Goal: Task Accomplishment & Management: Use online tool/utility

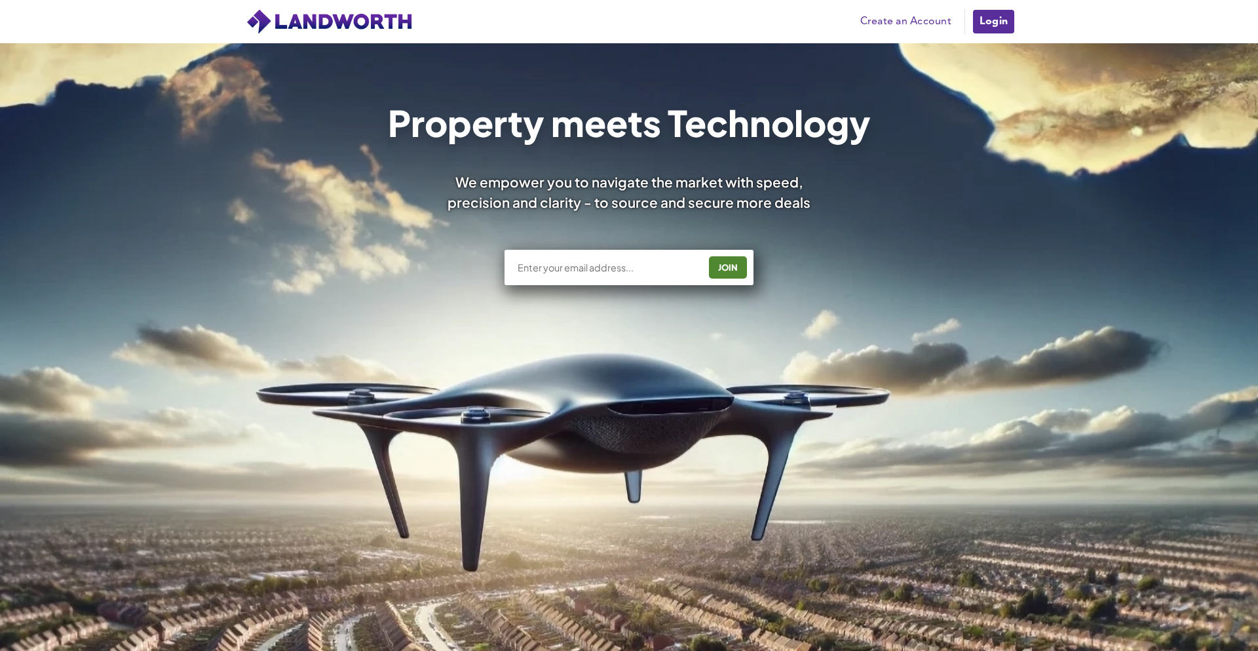
click at [1003, 22] on link "Login" at bounding box center [994, 22] width 44 height 26
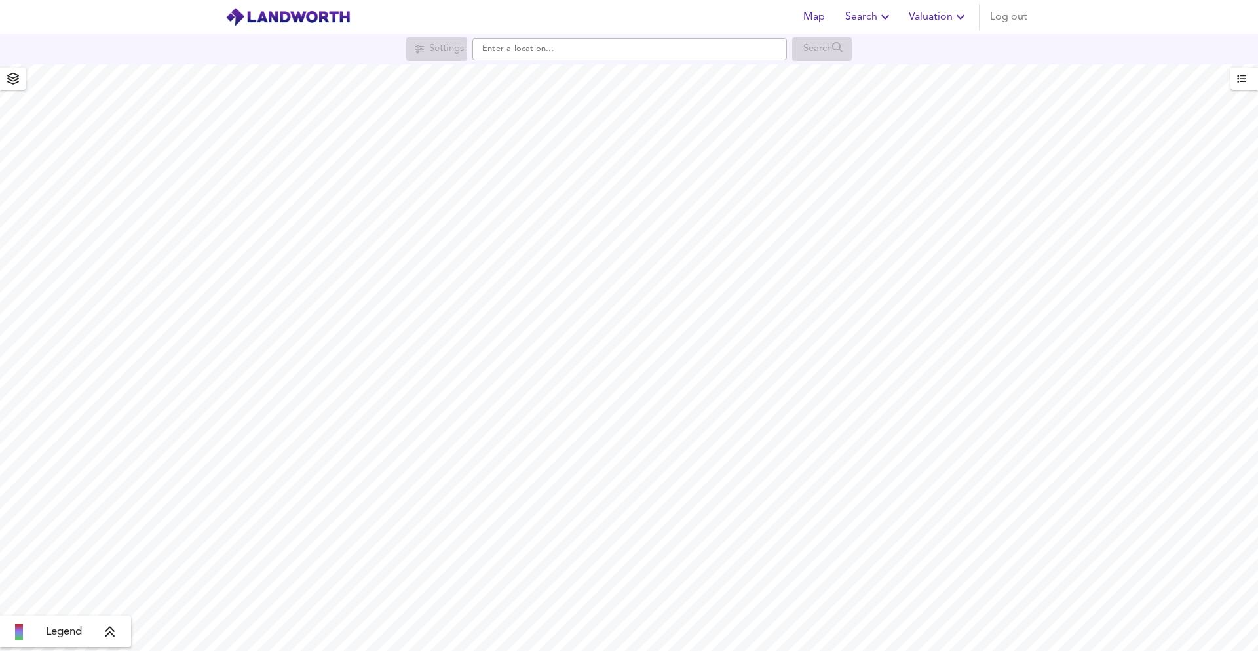
click at [917, 20] on span "Valuation" at bounding box center [939, 17] width 60 height 18
click at [904, 49] on li "New Valuation Report" at bounding box center [891, 47] width 157 height 24
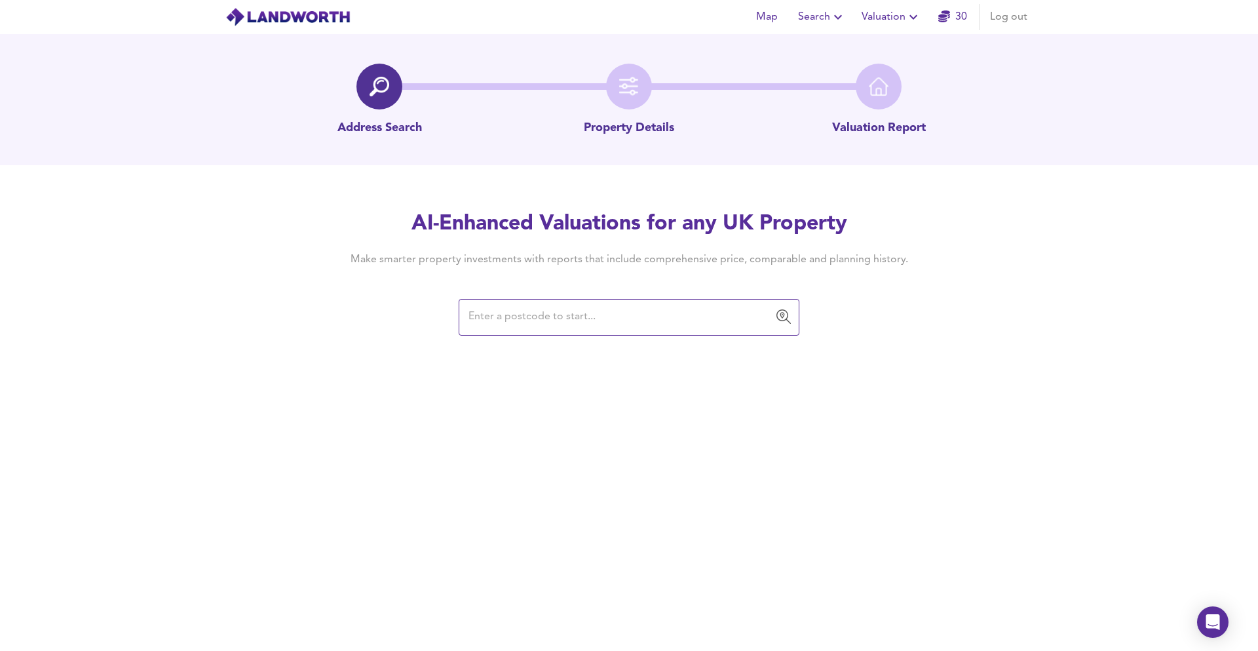
paste input "HA3 0AR"
type input "HA3 0AR"
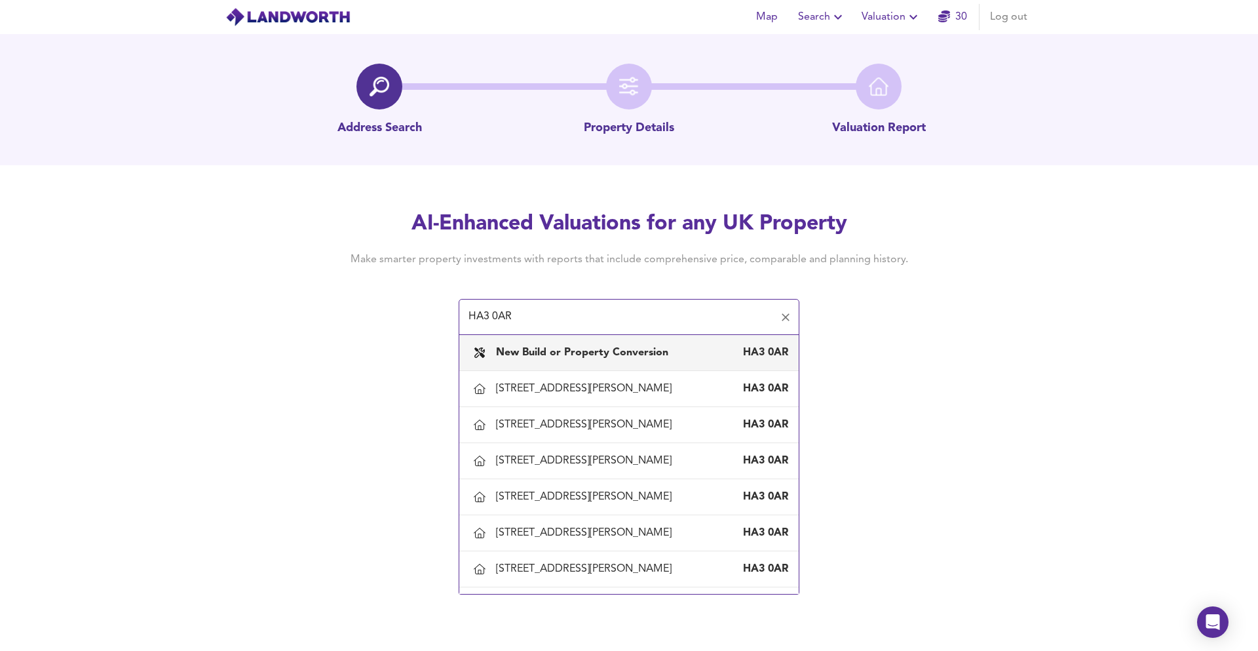
click at [635, 349] on b "New Build or Property Conversion" at bounding box center [582, 352] width 172 height 10
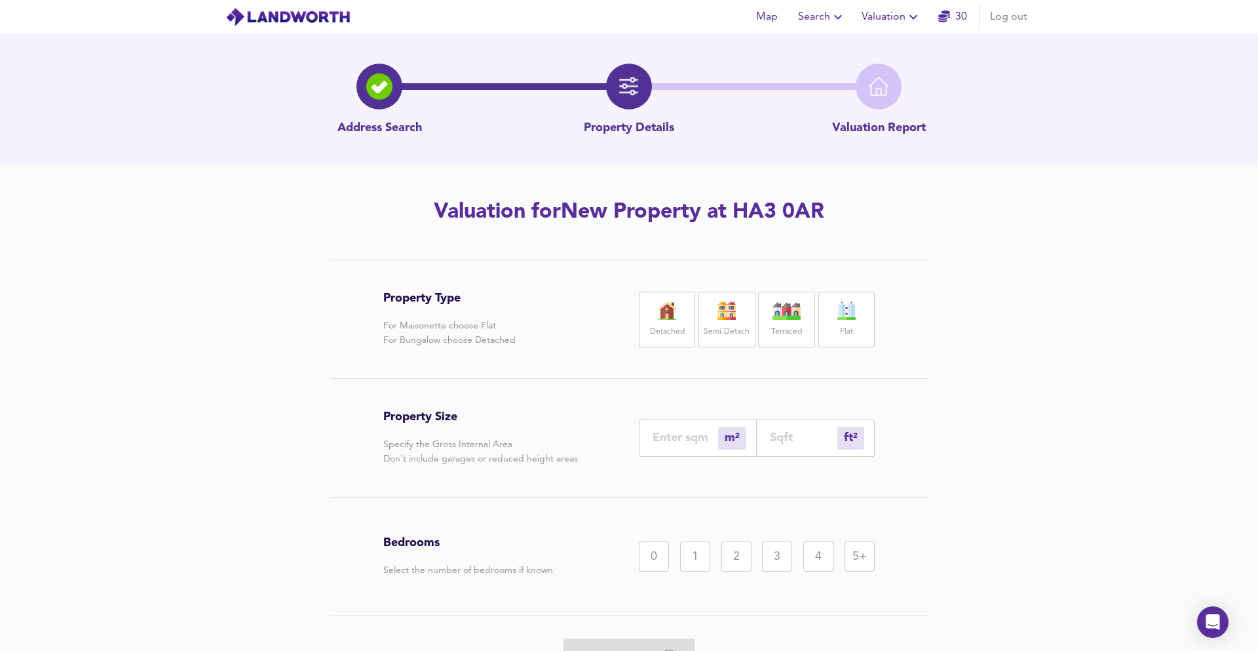
click at [845, 295] on div "Flat" at bounding box center [846, 320] width 56 height 56
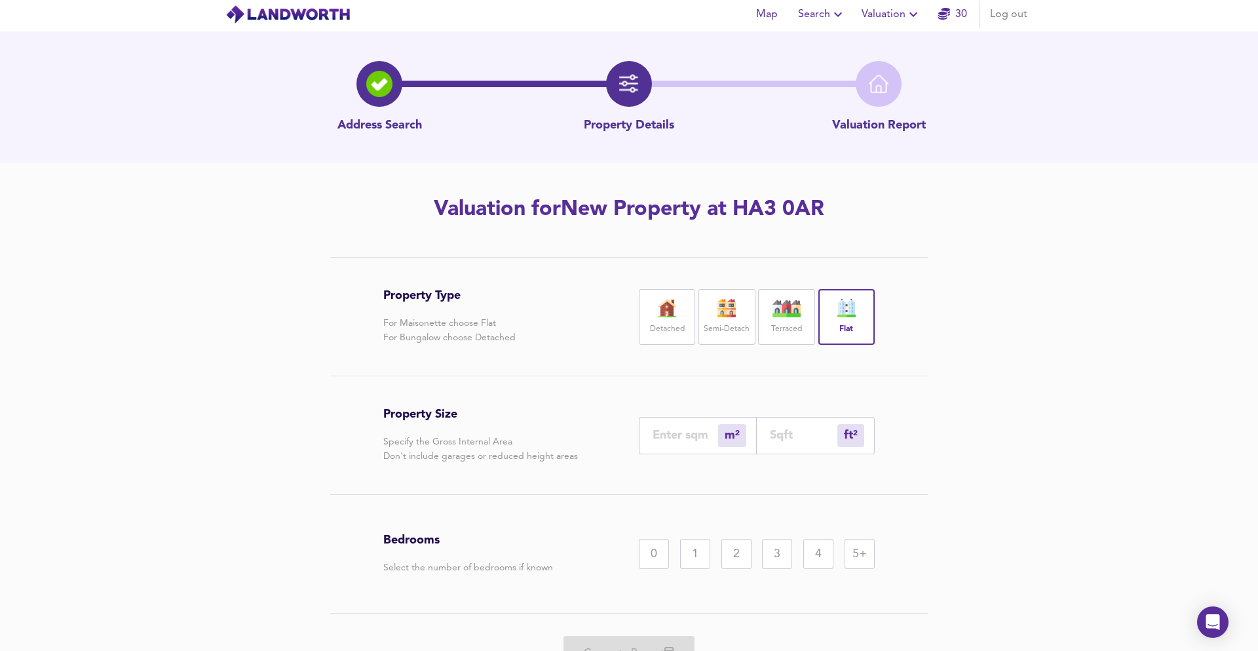
click at [786, 437] on input "number" at bounding box center [803, 435] width 67 height 14
click at [688, 436] on input "number" at bounding box center [686, 435] width 66 height 14
type input "4"
type input "43"
type input "41"
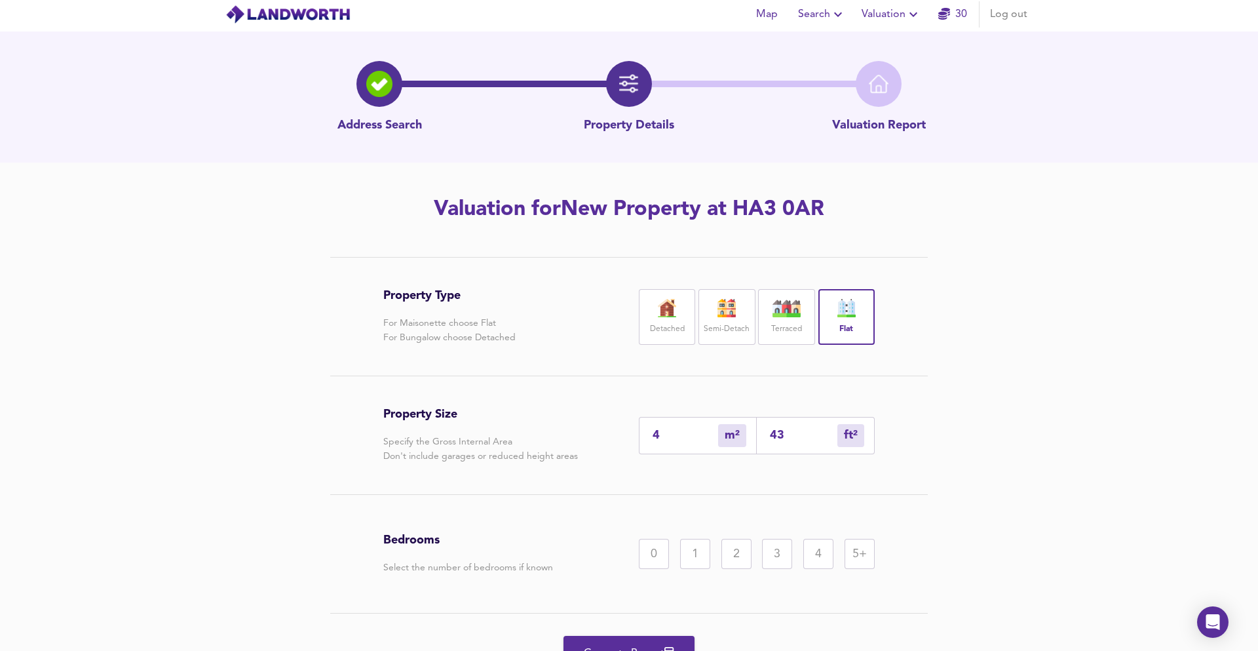
type input "441"
type input "41.5"
type input "447"
type input "41.5"
click at [689, 555] on div "1" at bounding box center [695, 554] width 30 height 30
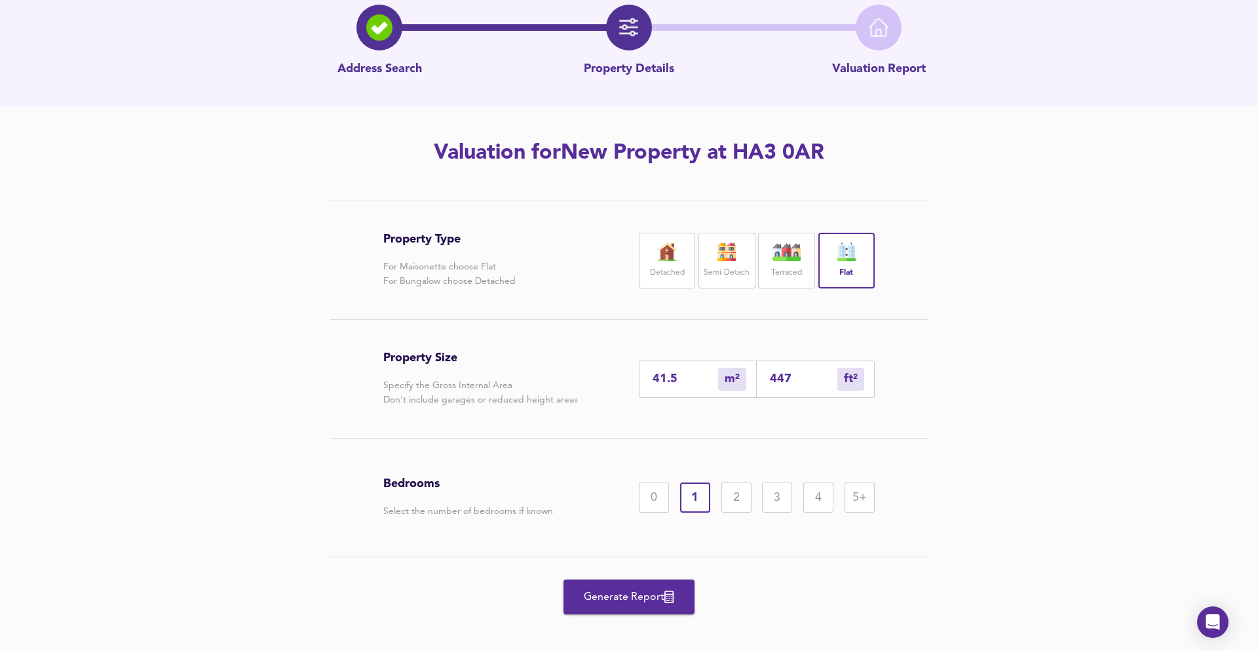
scroll to position [71, 0]
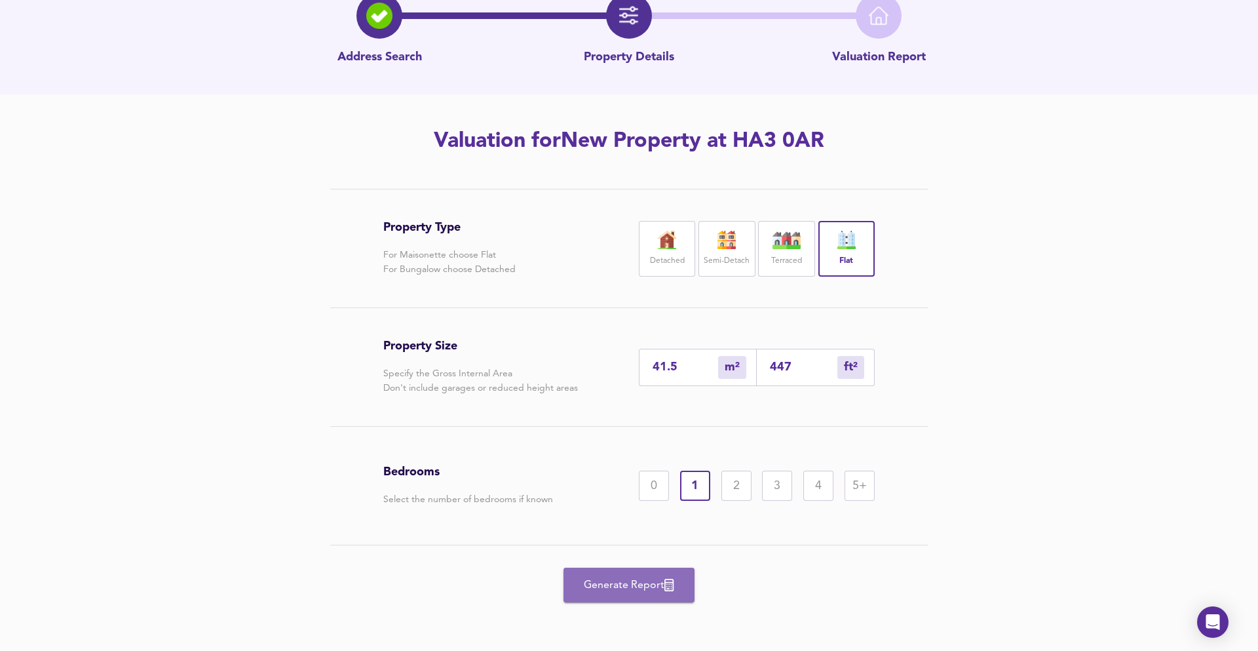
click at [615, 579] on span "Generate Report" at bounding box center [629, 585] width 105 height 18
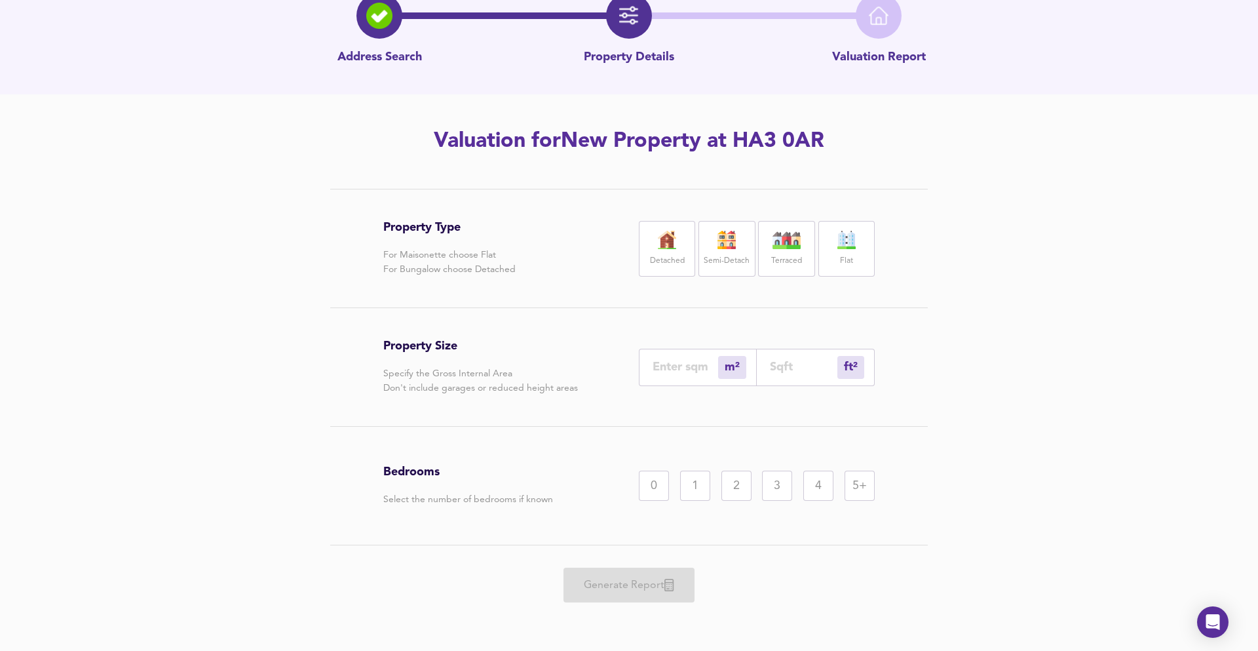
click at [772, 369] on input "number" at bounding box center [803, 367] width 67 height 14
type input "0"
type input "5"
type input "58"
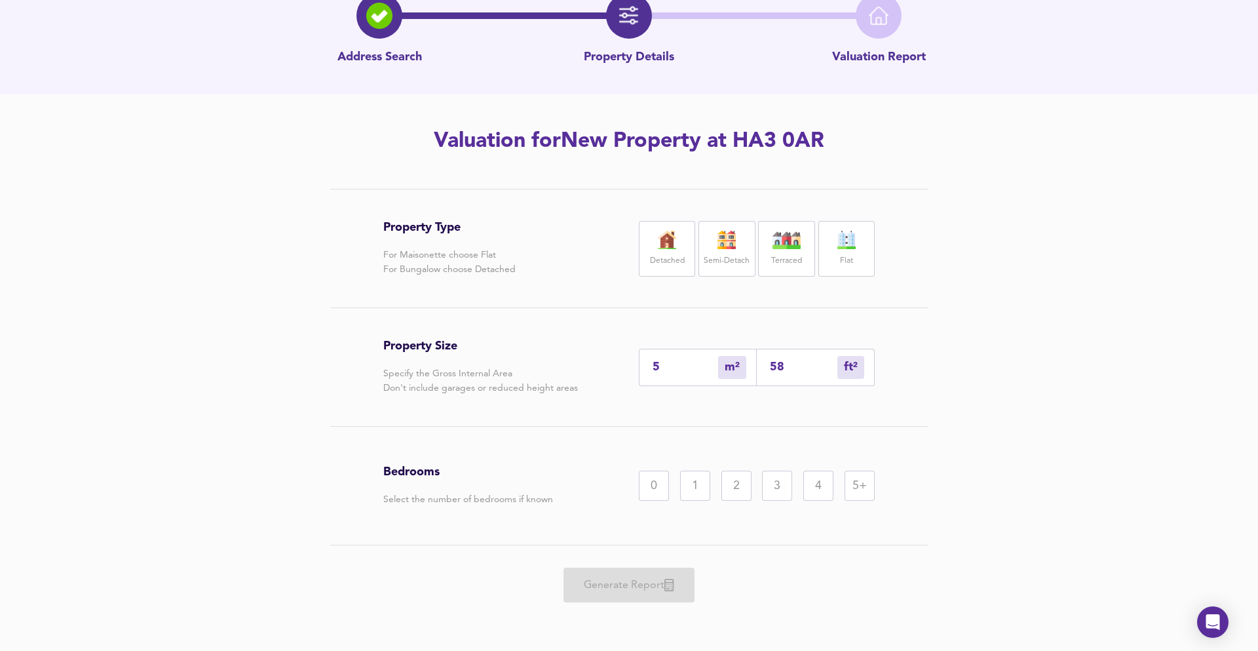
type input "54"
type input "580"
drag, startPoint x: 733, startPoint y: 482, endPoint x: 731, endPoint y: 535, distance: 53.8
click at [733, 482] on div "2" at bounding box center [736, 485] width 30 height 30
click at [826, 276] on div "Property Type For Maisonette choose Flat For Bungalow choose Detached Detached …" at bounding box center [628, 248] width 491 height 118
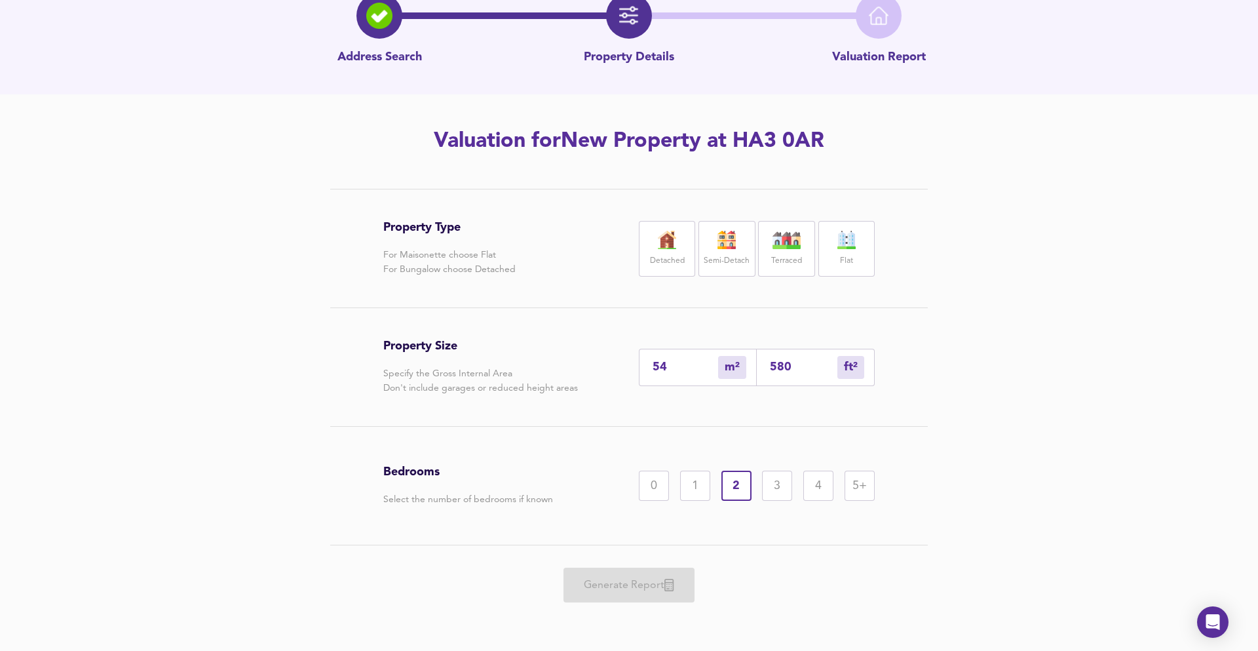
drag, startPoint x: 832, startPoint y: 267, endPoint x: 815, endPoint y: 309, distance: 45.9
click at [831, 267] on div "Flat" at bounding box center [846, 249] width 56 height 56
click at [636, 598] on button "Generate Report" at bounding box center [628, 584] width 131 height 35
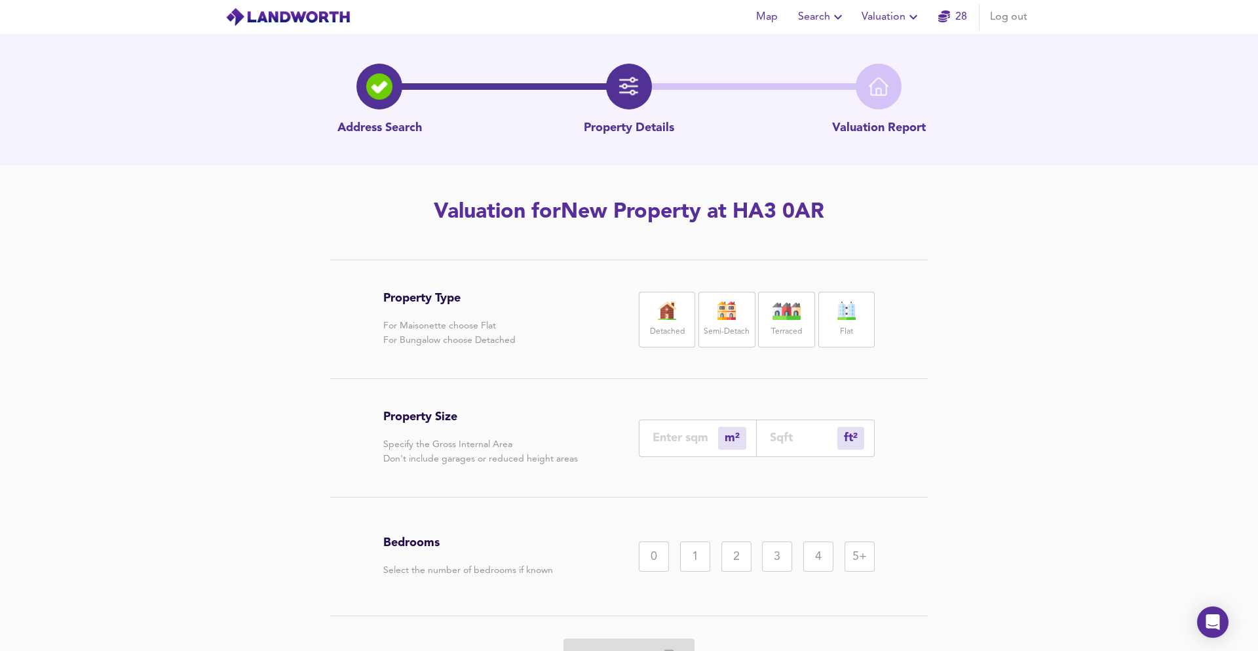
scroll to position [71, 0]
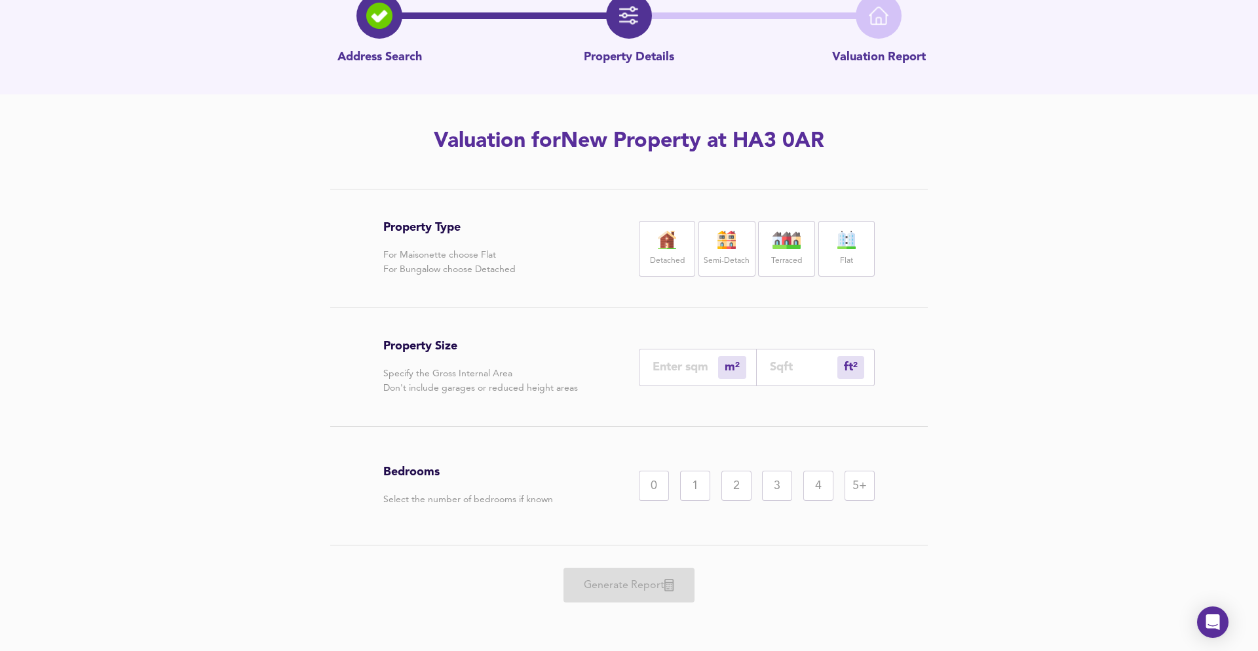
click at [798, 352] on div "ft² sqft" at bounding box center [816, 367] width 118 height 37
click at [800, 367] on input "number" at bounding box center [803, 367] width 67 height 14
click at [850, 270] on div "Flat" at bounding box center [846, 249] width 56 height 56
click at [776, 366] on input "number" at bounding box center [803, 367] width 67 height 14
type input "1"
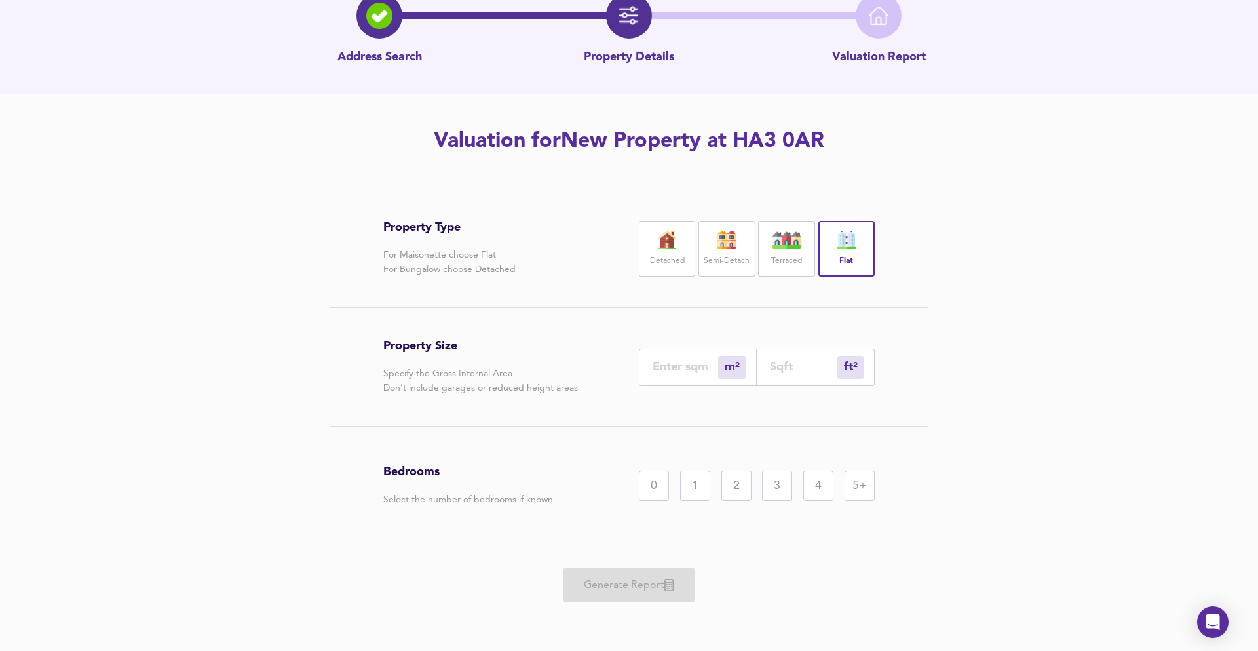
type input "7"
type input "71"
type input "66"
type input "713"
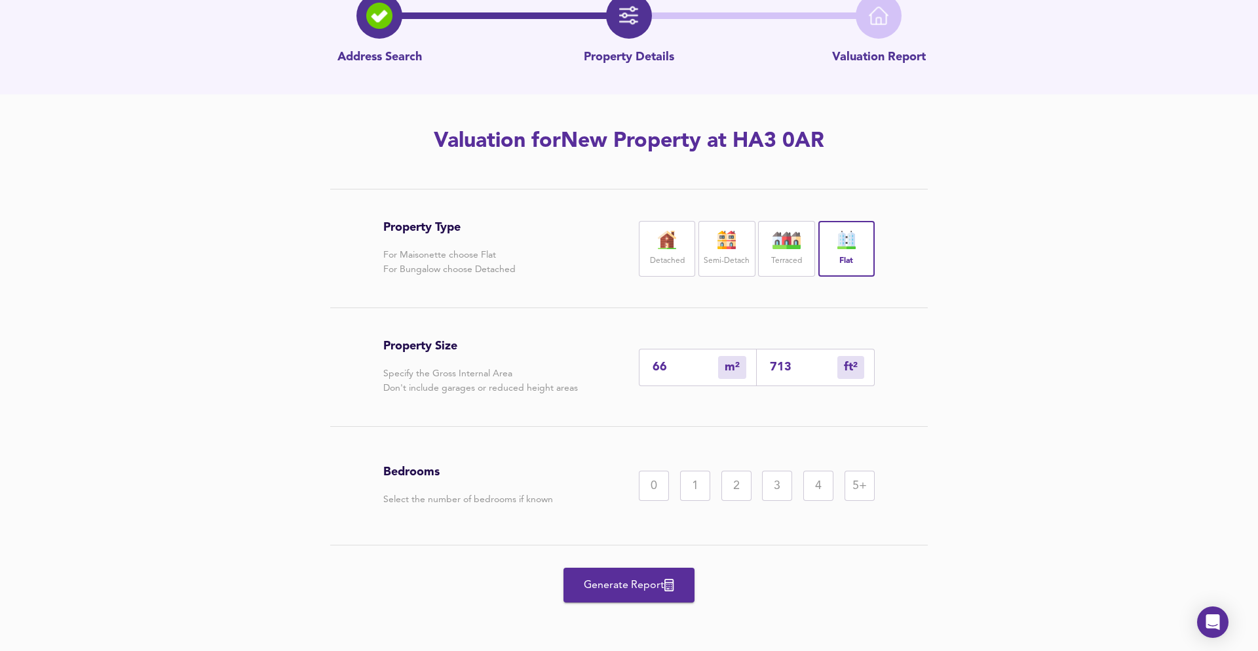
click at [784, 478] on div "3" at bounding box center [777, 485] width 30 height 30
click at [636, 584] on span "Generate Report" at bounding box center [629, 585] width 105 height 18
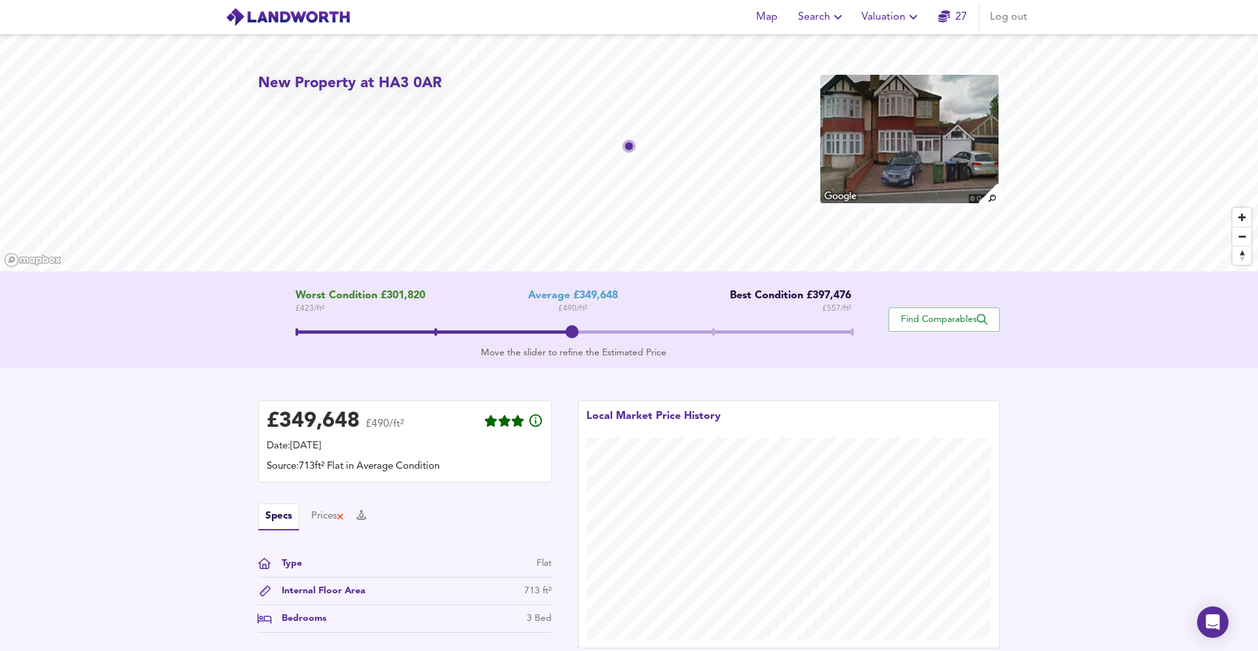
scroll to position [71, 0]
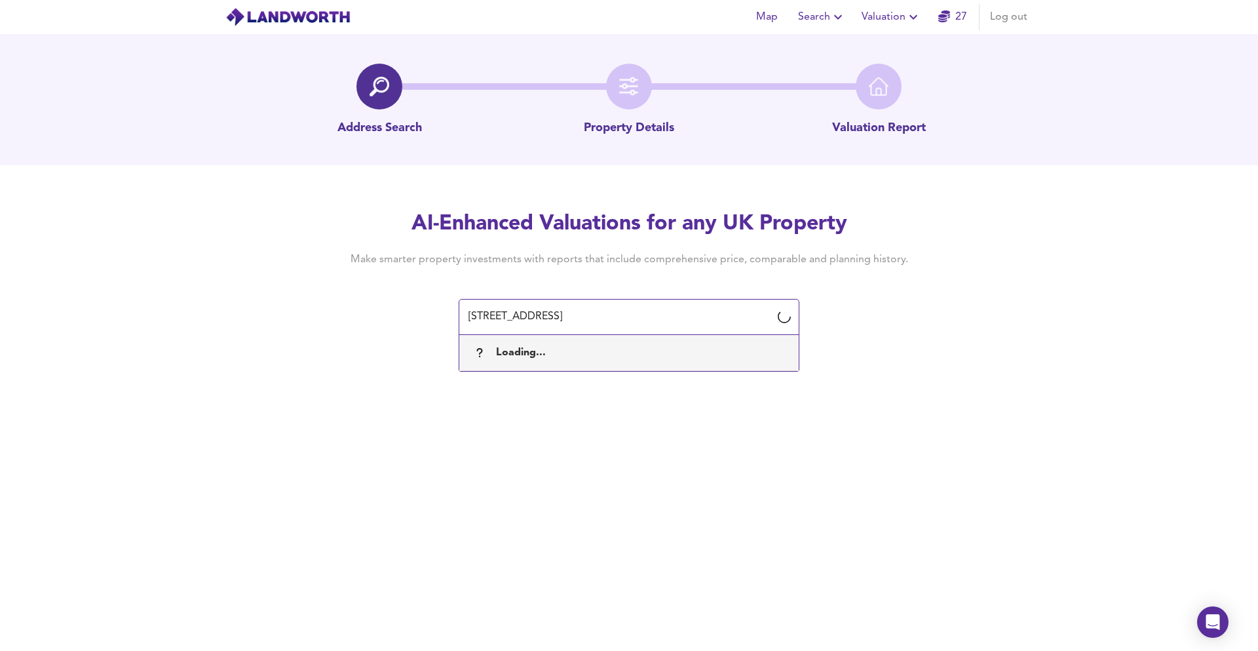
type input "88 kenton road"
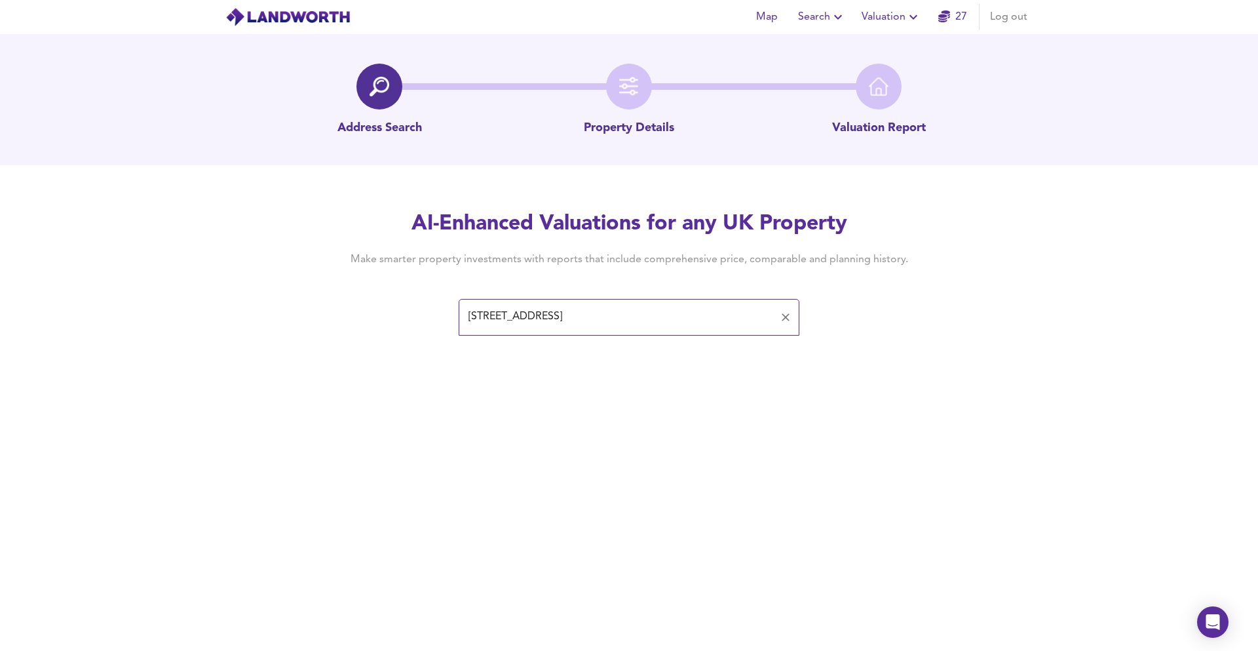
click at [560, 311] on input "88 kenton road" at bounding box center [619, 317] width 309 height 25
click at [485, 309] on input "88 kenton road" at bounding box center [619, 317] width 309 height 25
click at [492, 317] on input "88 kenton road" at bounding box center [619, 317] width 309 height 25
click at [556, 314] on input "88 kenton road" at bounding box center [619, 317] width 309 height 25
drag, startPoint x: 557, startPoint y: 322, endPoint x: 442, endPoint y: 313, distance: 115.7
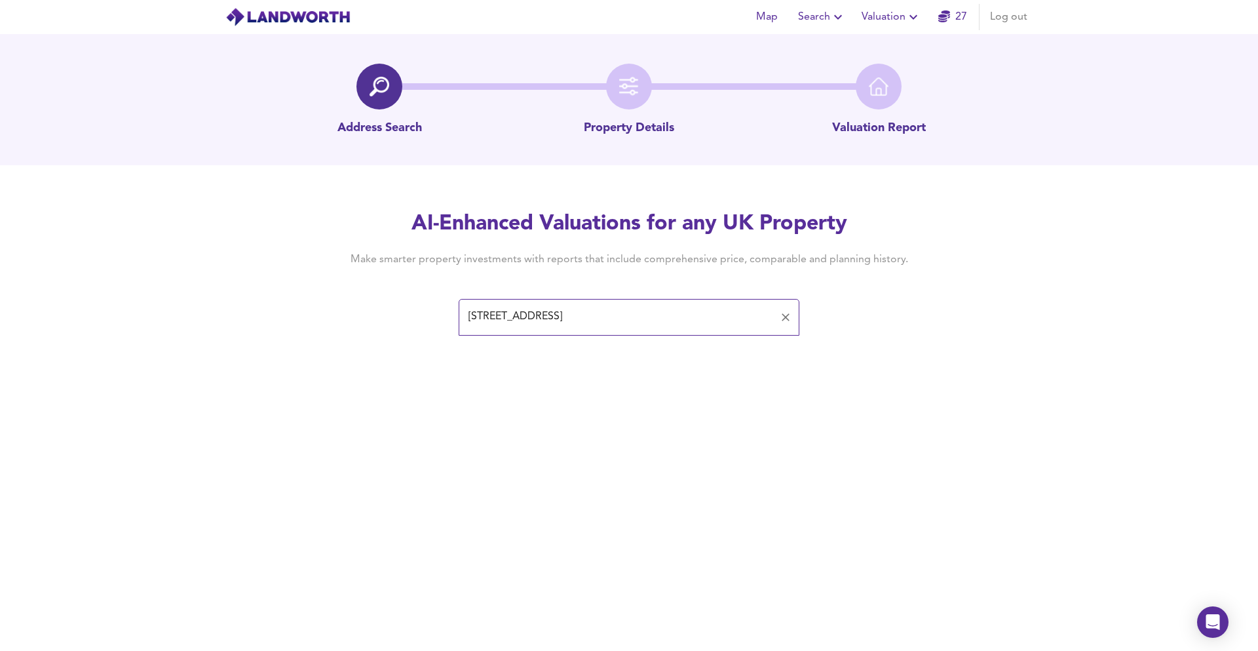
click at [446, 313] on div "AI-Enhanced Valuations for any UK Property Make smarter property investments wi…" at bounding box center [628, 272] width 629 height 124
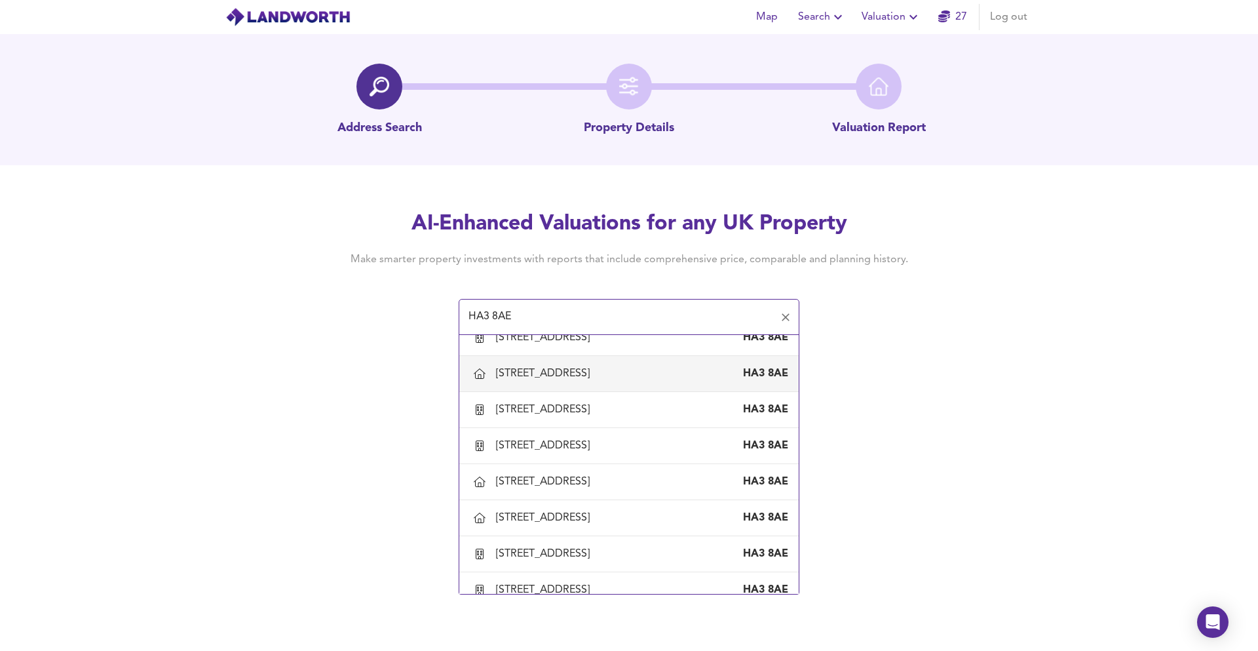
scroll to position [90, 0]
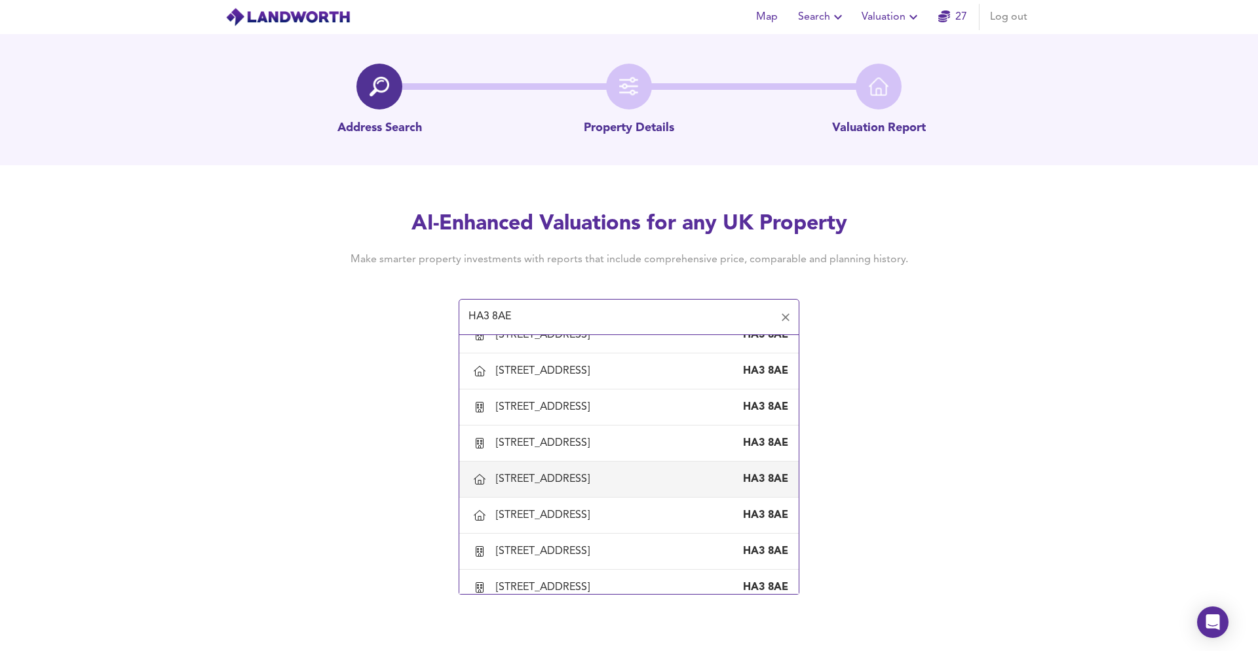
click at [647, 470] on div "88 Kenton Road, Kenton, Harrow HA3 8AE" at bounding box center [629, 479] width 318 height 28
type input "88 Kenton Road, Kenton, Harrow"
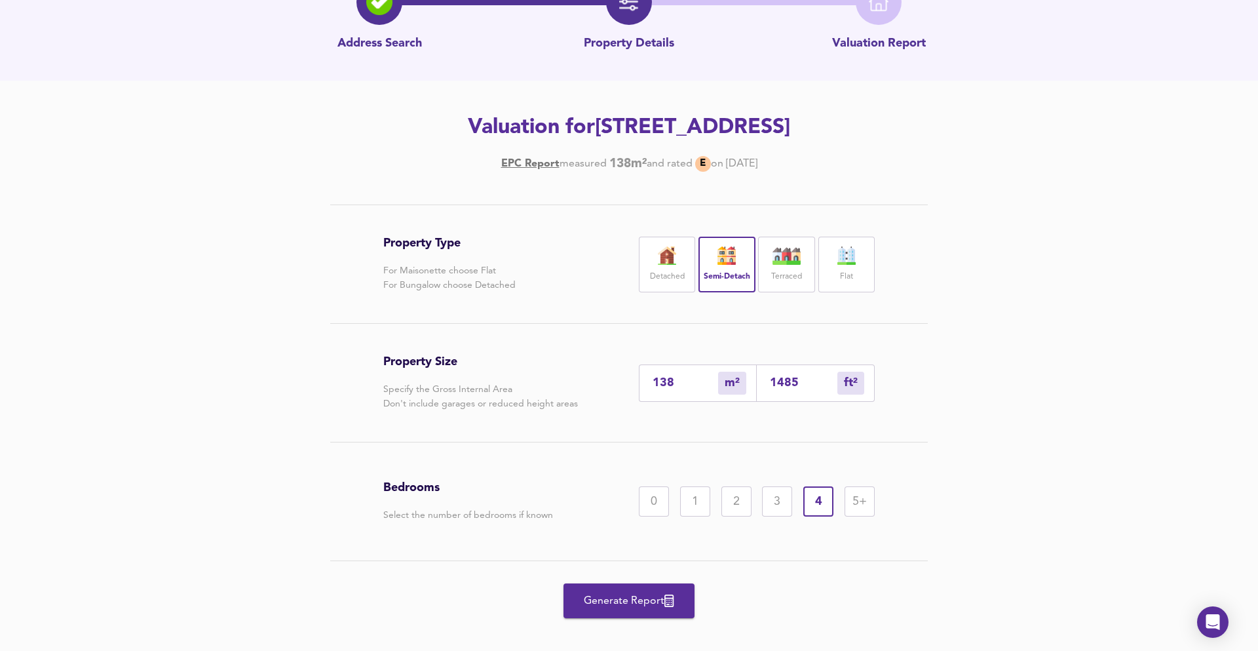
scroll to position [100, 0]
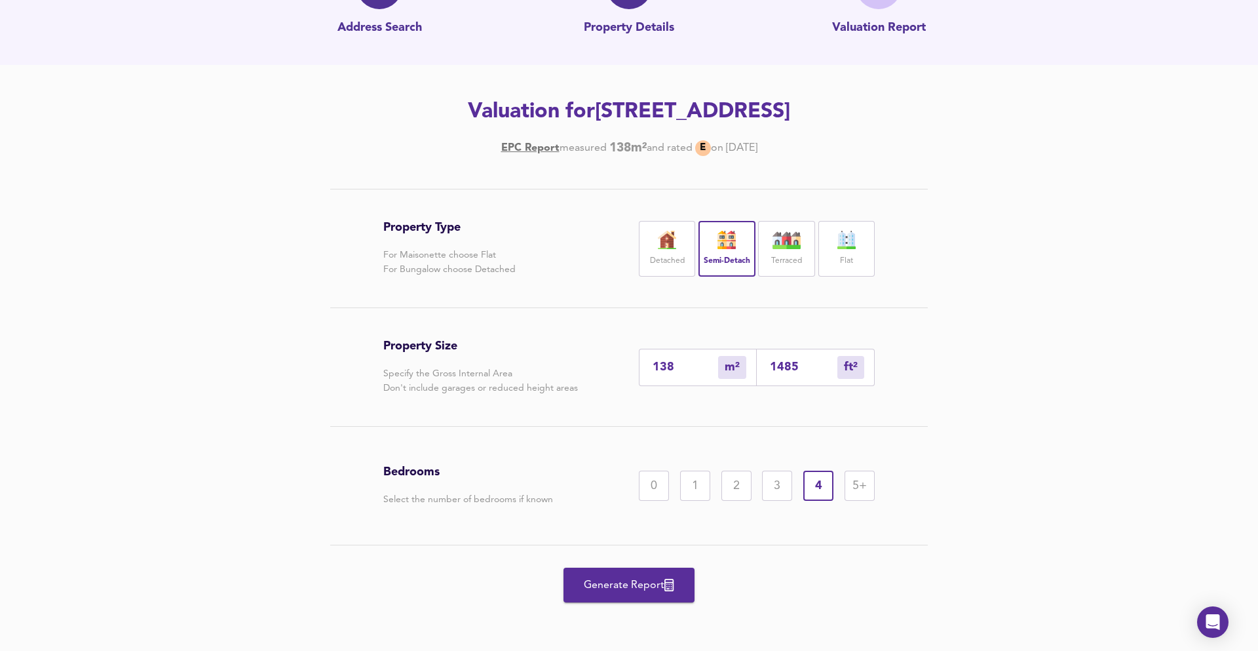
click at [634, 576] on span "Generate Report" at bounding box center [629, 585] width 105 height 18
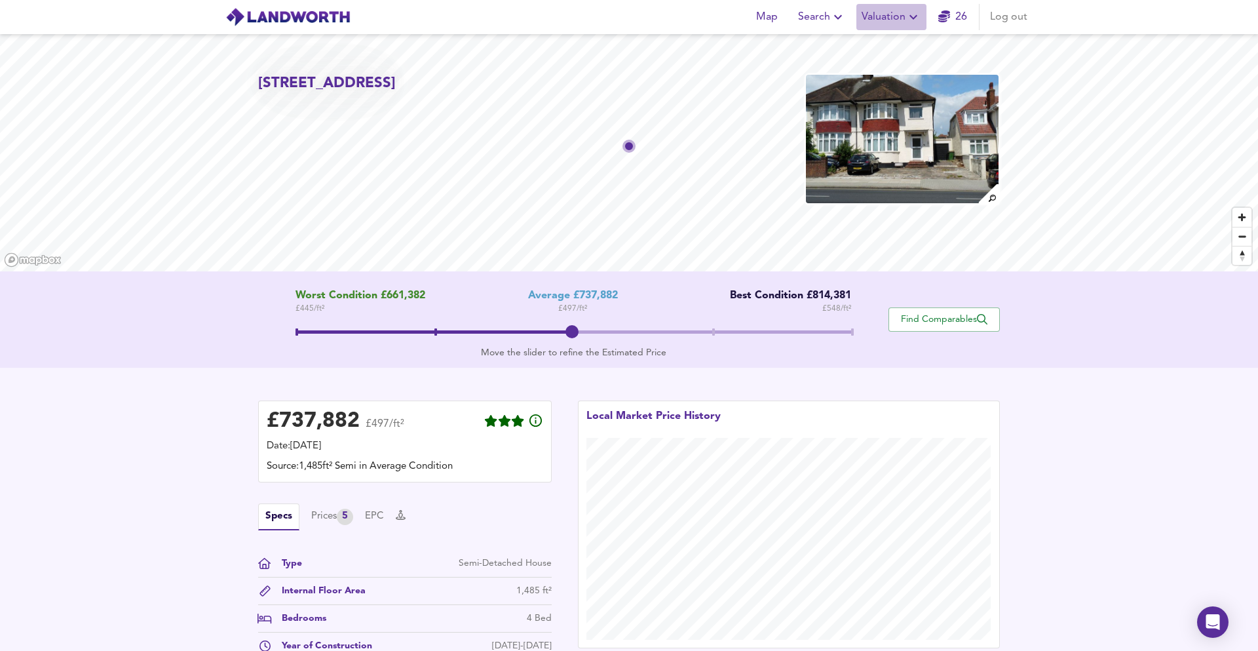
click at [889, 16] on span "Valuation" at bounding box center [892, 17] width 60 height 18
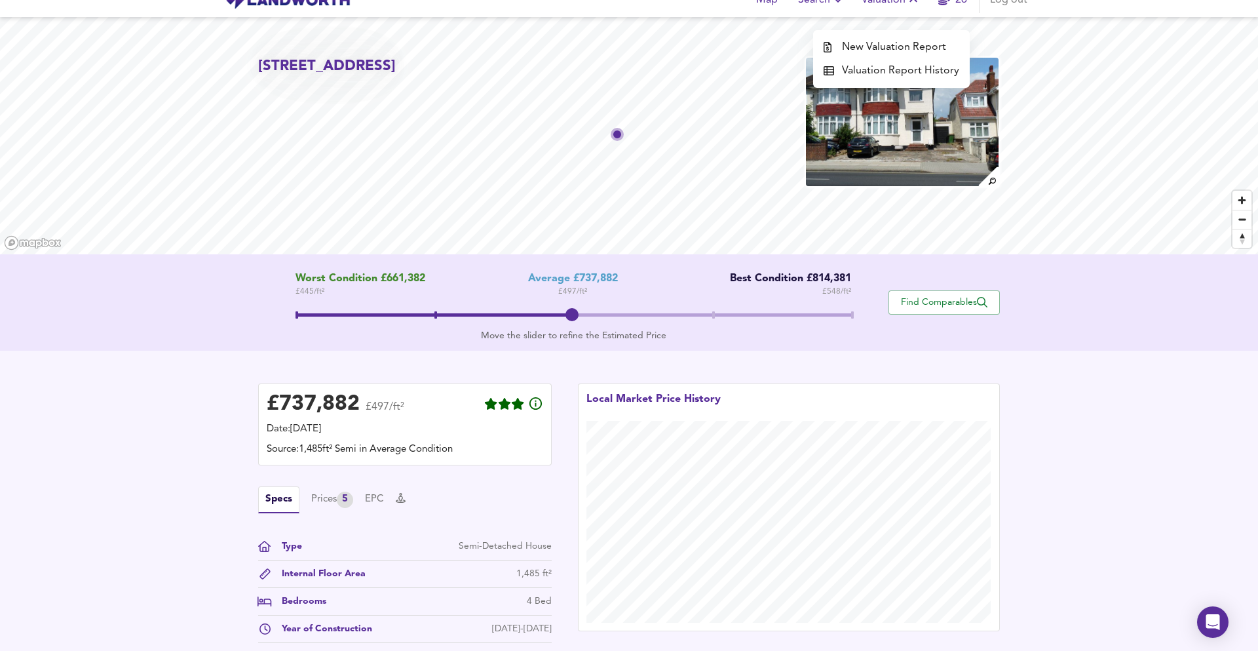
scroll to position [24, 0]
